Goal: Transaction & Acquisition: Purchase product/service

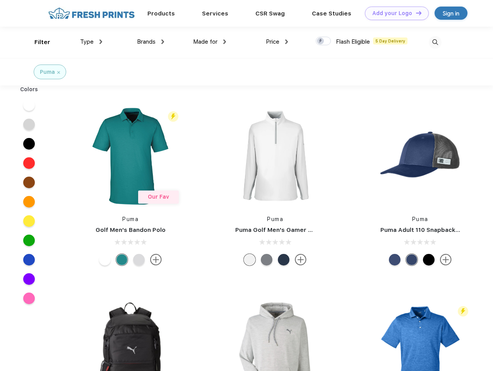
click at [394, 13] on link "Add your Logo Design Tool" at bounding box center [397, 14] width 64 height 14
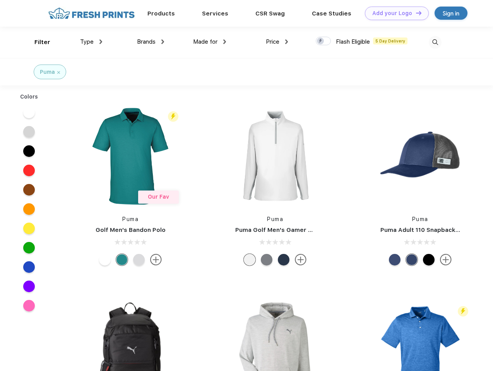
click at [0, 0] on div "Design Tool" at bounding box center [0, 0] width 0 height 0
click at [415, 13] on link "Add your Logo Design Tool" at bounding box center [397, 14] width 64 height 14
click at [37, 42] on div "Filter" at bounding box center [42, 42] width 16 height 9
click at [91, 42] on span "Type" at bounding box center [87, 41] width 14 height 7
click at [150, 42] on span "Brands" at bounding box center [146, 41] width 19 height 7
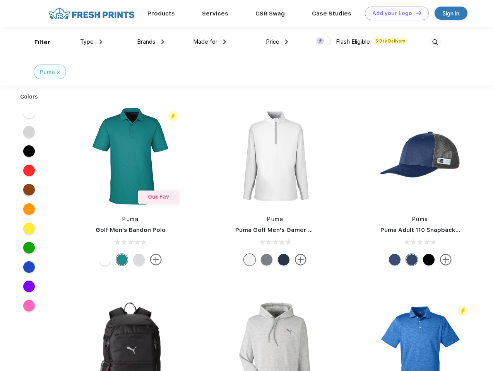
click at [210, 42] on span "Made for" at bounding box center [205, 41] width 24 height 7
click at [277, 42] on span "Price" at bounding box center [273, 41] width 14 height 7
click at [323, 41] on div at bounding box center [323, 41] width 15 height 9
click at [321, 41] on input "checkbox" at bounding box center [318, 38] width 5 height 5
click at [435, 42] on img at bounding box center [434, 42] width 13 height 13
